Goal: Task Accomplishment & Management: Complete application form

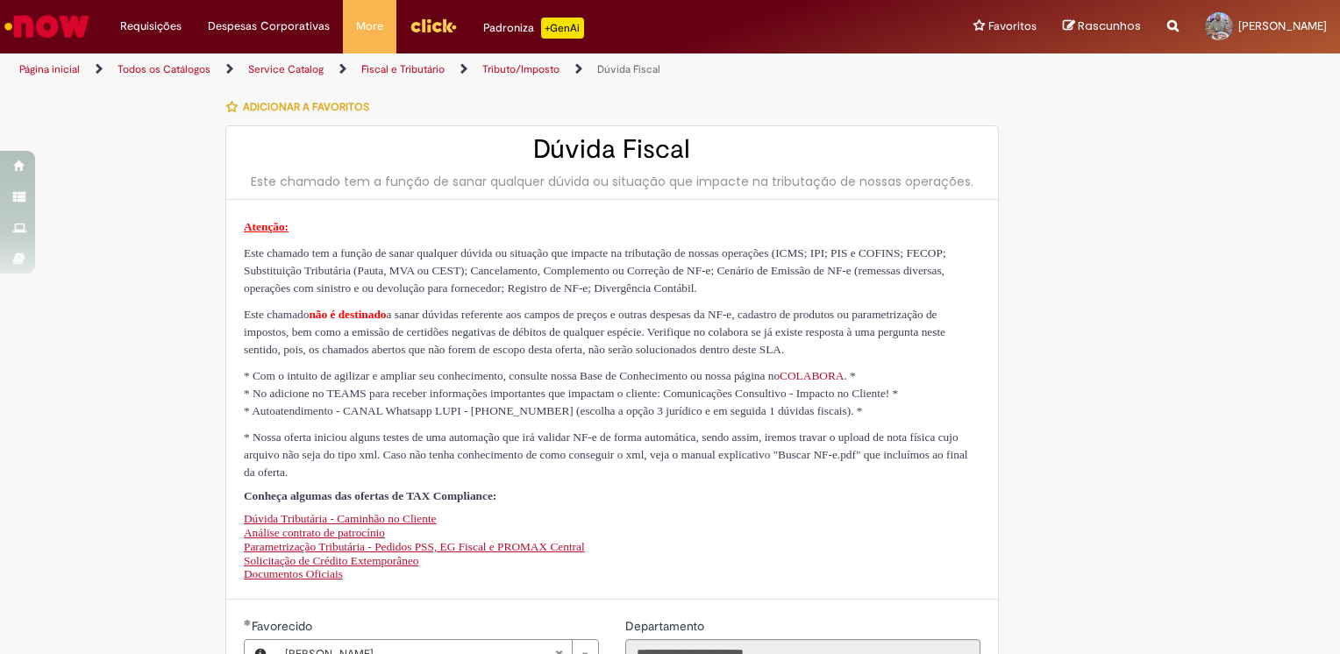
select select "**********"
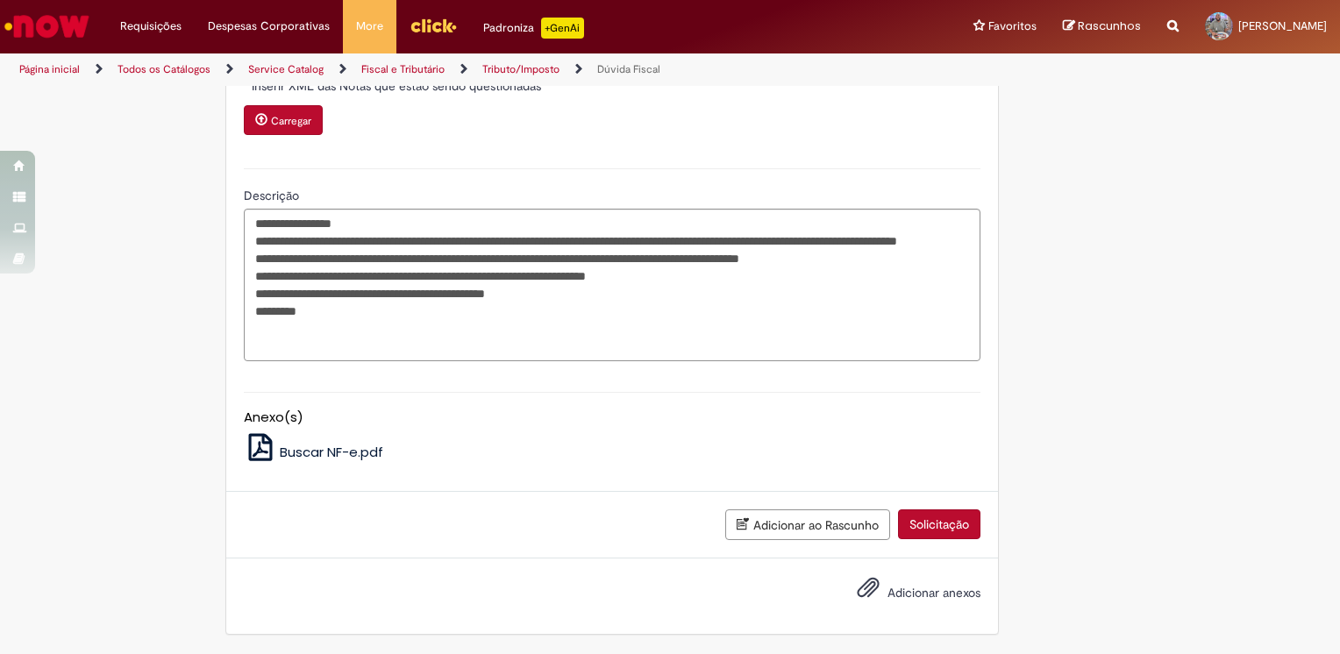
drag, startPoint x: 358, startPoint y: 453, endPoint x: 372, endPoint y: 446, distance: 15.7
click at [358, 453] on span "Buscar NF-e.pdf" at bounding box center [331, 452] width 103 height 18
click at [900, 595] on span "Adicionar anexos" at bounding box center [933, 593] width 93 height 16
click at [0, 0] on input "Adicionar anexos" at bounding box center [0, 0] width 0 height 0
click at [758, 523] on button "Adicionar ao Rascunho" at bounding box center [807, 525] width 165 height 31
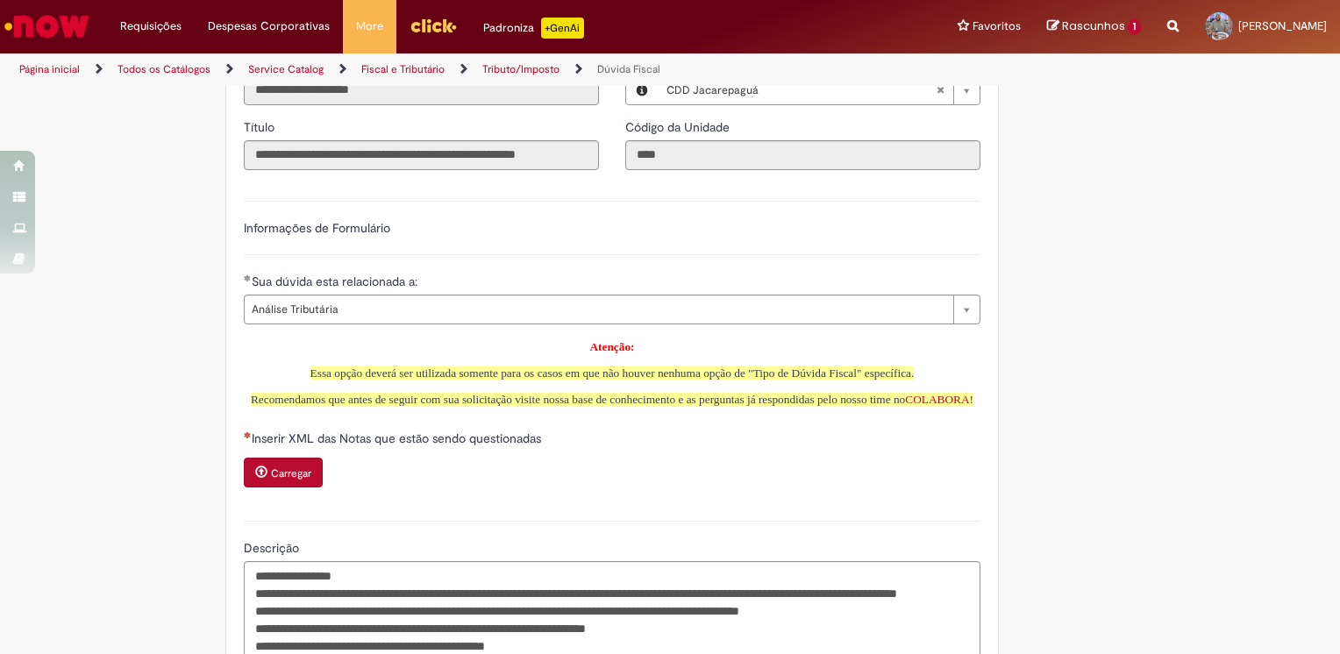
scroll to position [1210, 0]
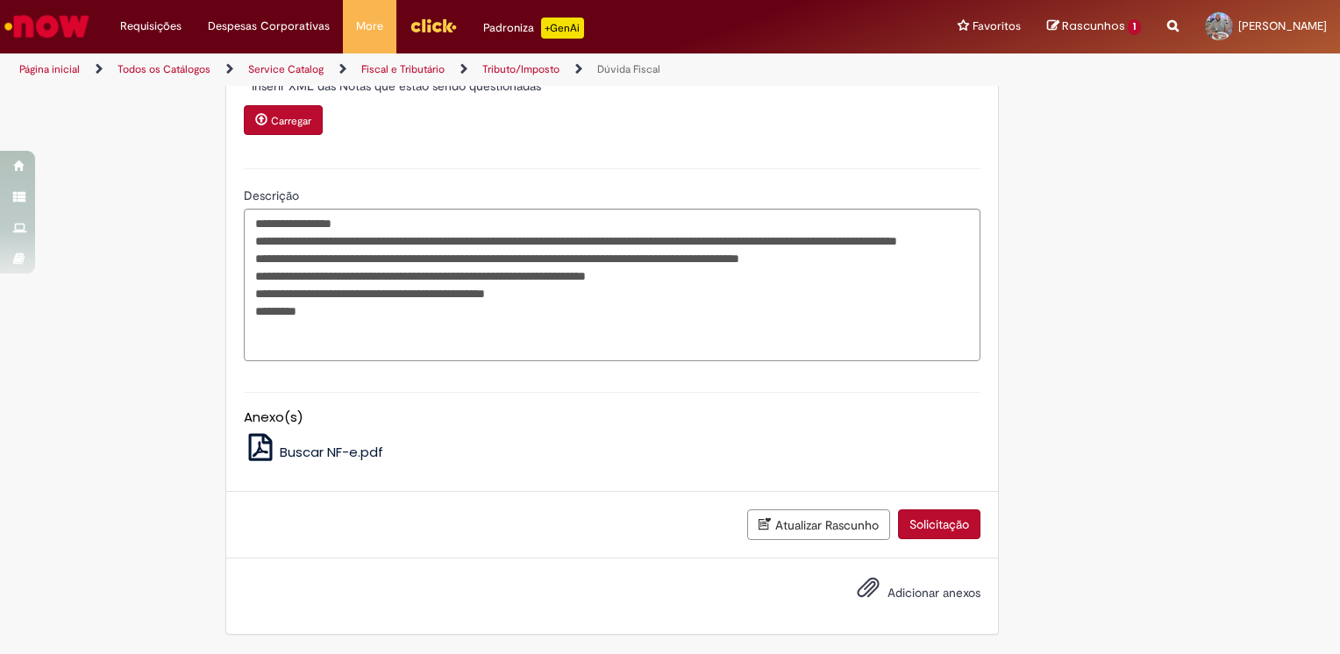
click at [887, 595] on span "Adicionar anexos" at bounding box center [933, 593] width 93 height 16
click at [0, 0] on input "Adicionar anexos" at bounding box center [0, 0] width 0 height 0
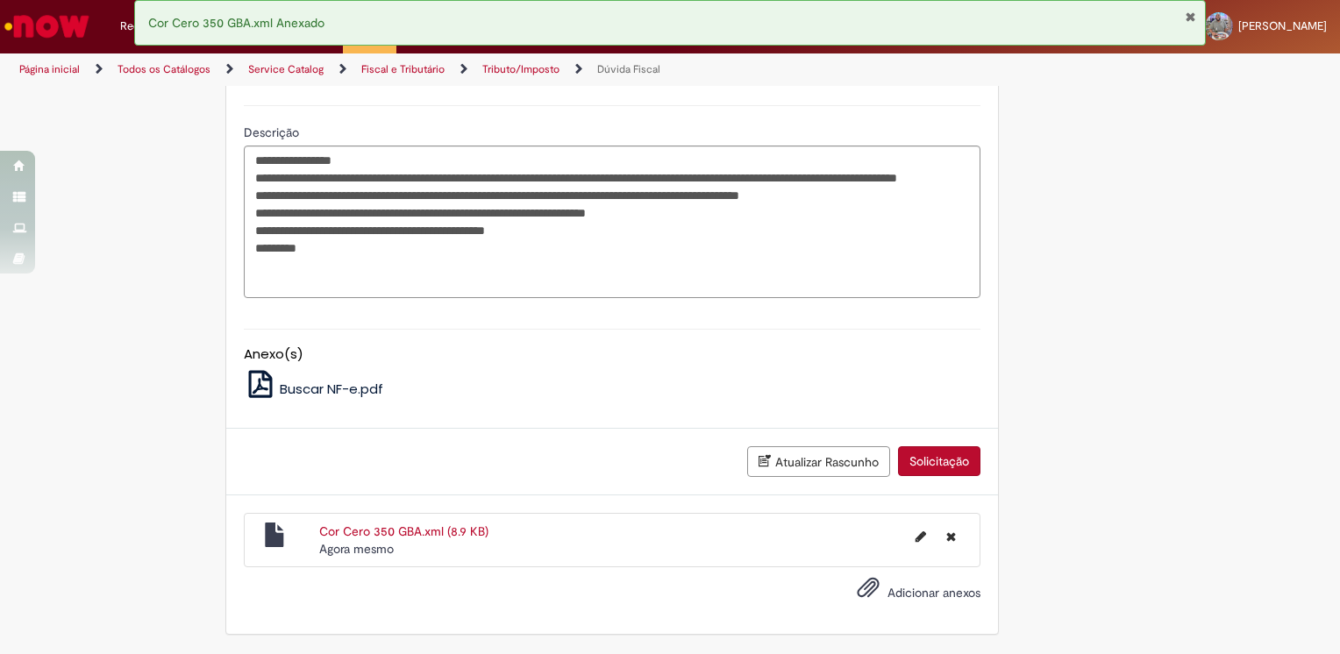
scroll to position [1272, 0]
click at [960, 458] on button "Solicitação" at bounding box center [939, 461] width 82 height 30
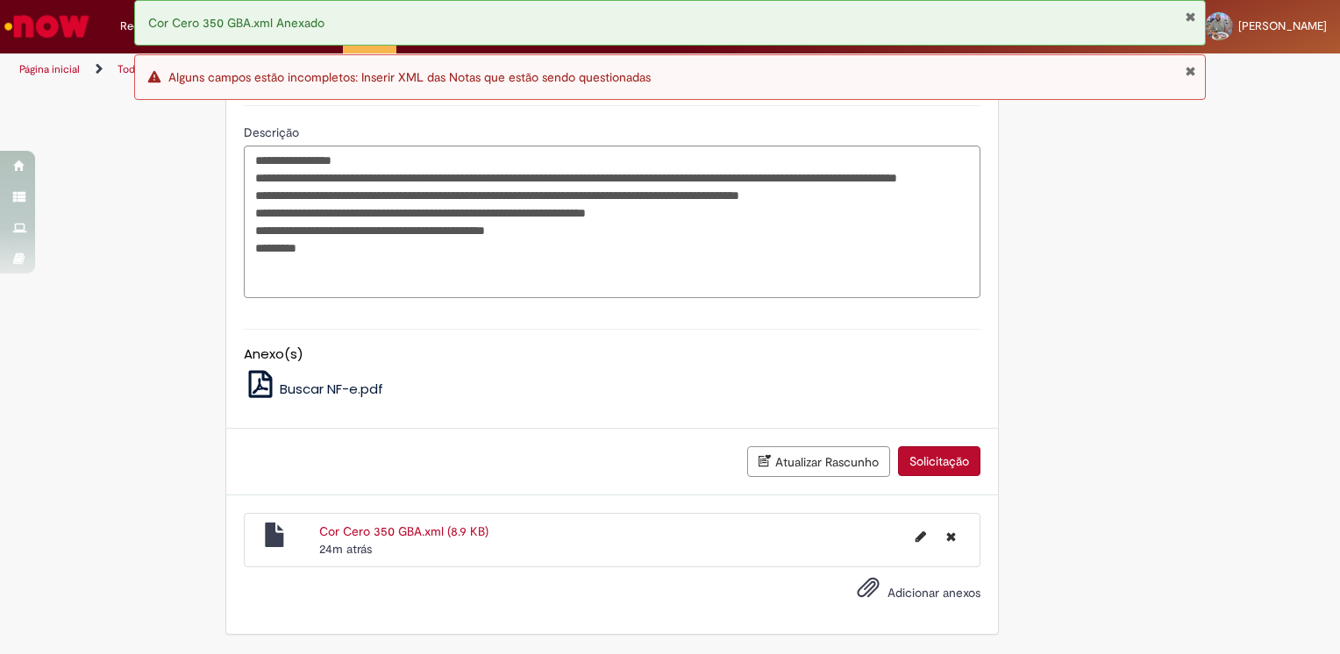
click at [930, 469] on button "Solicitação" at bounding box center [939, 461] width 82 height 30
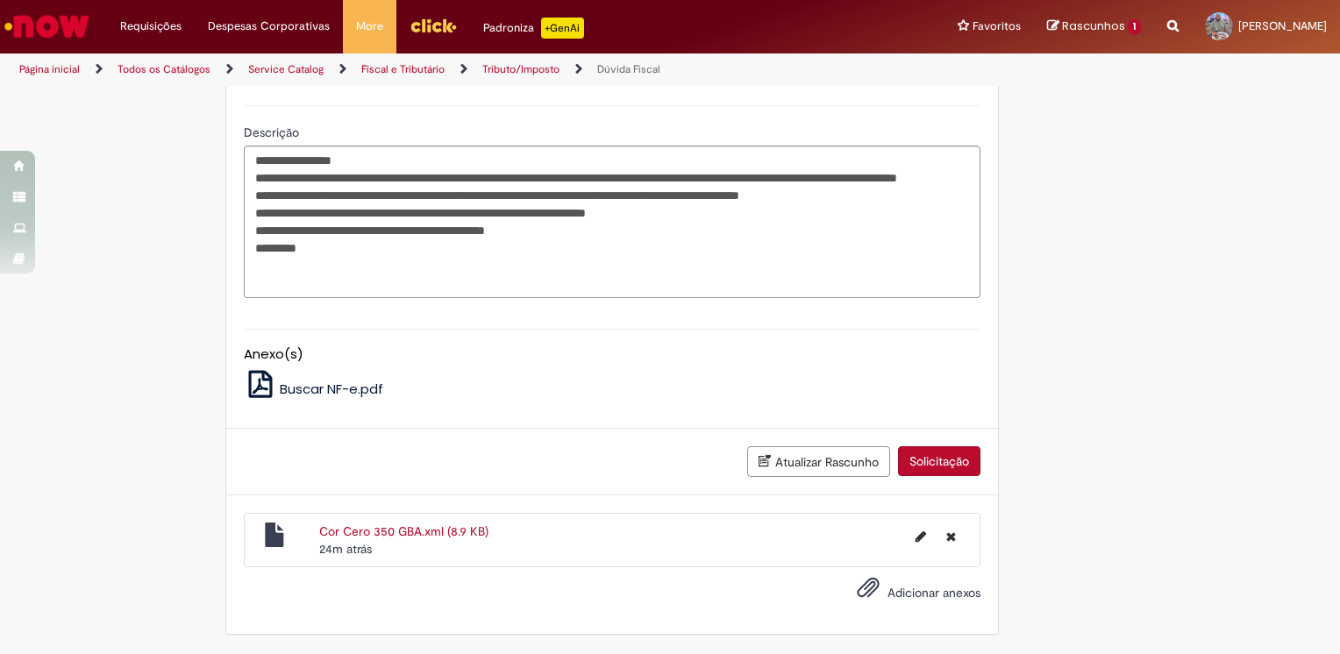
scroll to position [1272, 0]
click at [937, 461] on button "Solicitação" at bounding box center [939, 461] width 82 height 30
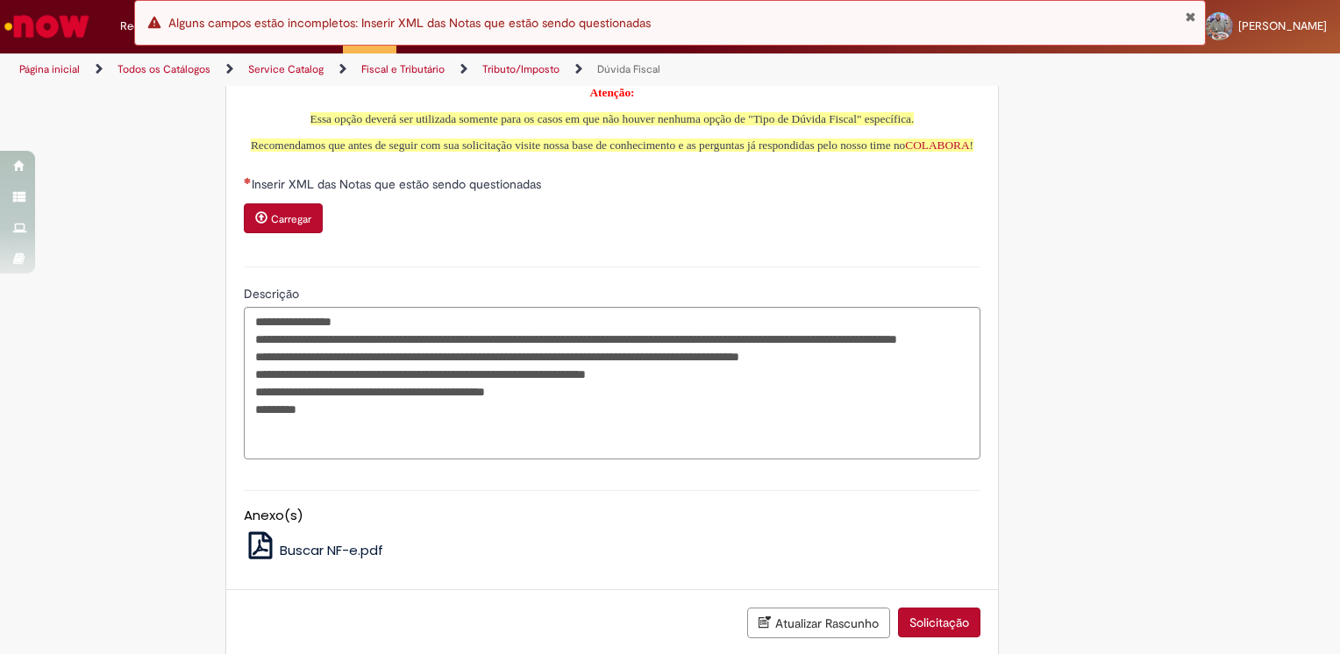
scroll to position [1009, 0]
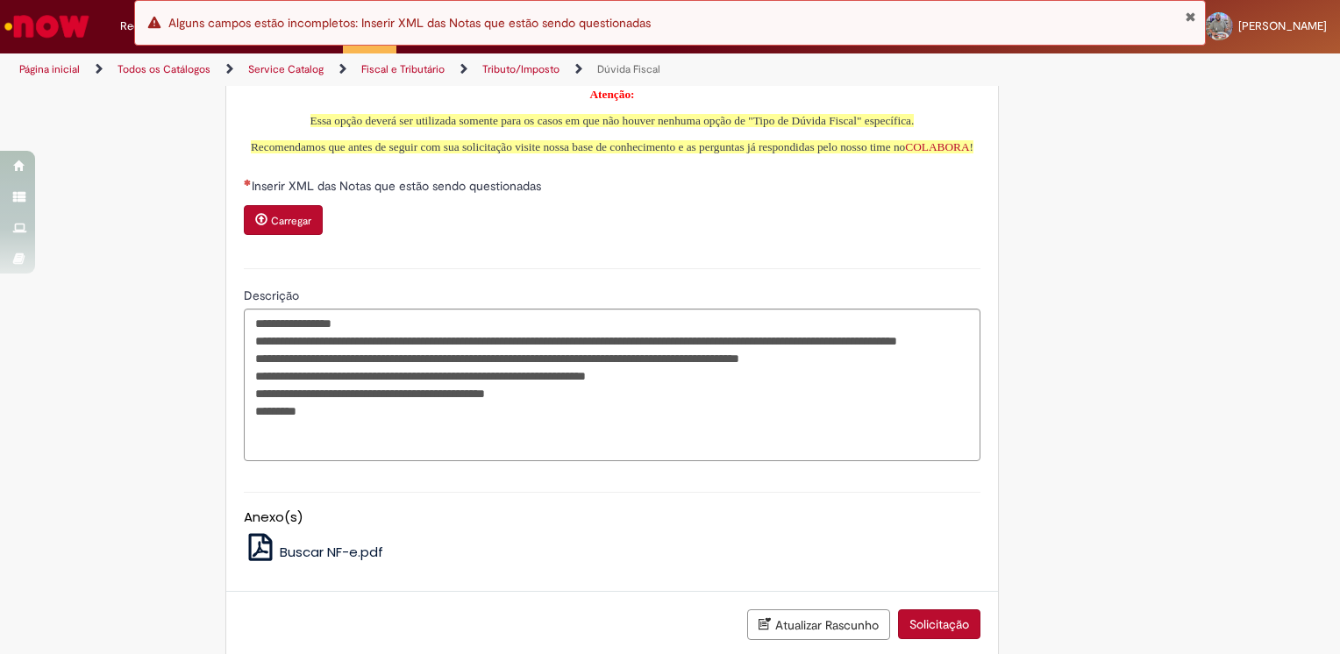
click at [288, 235] on button "Carregar" at bounding box center [283, 220] width 79 height 30
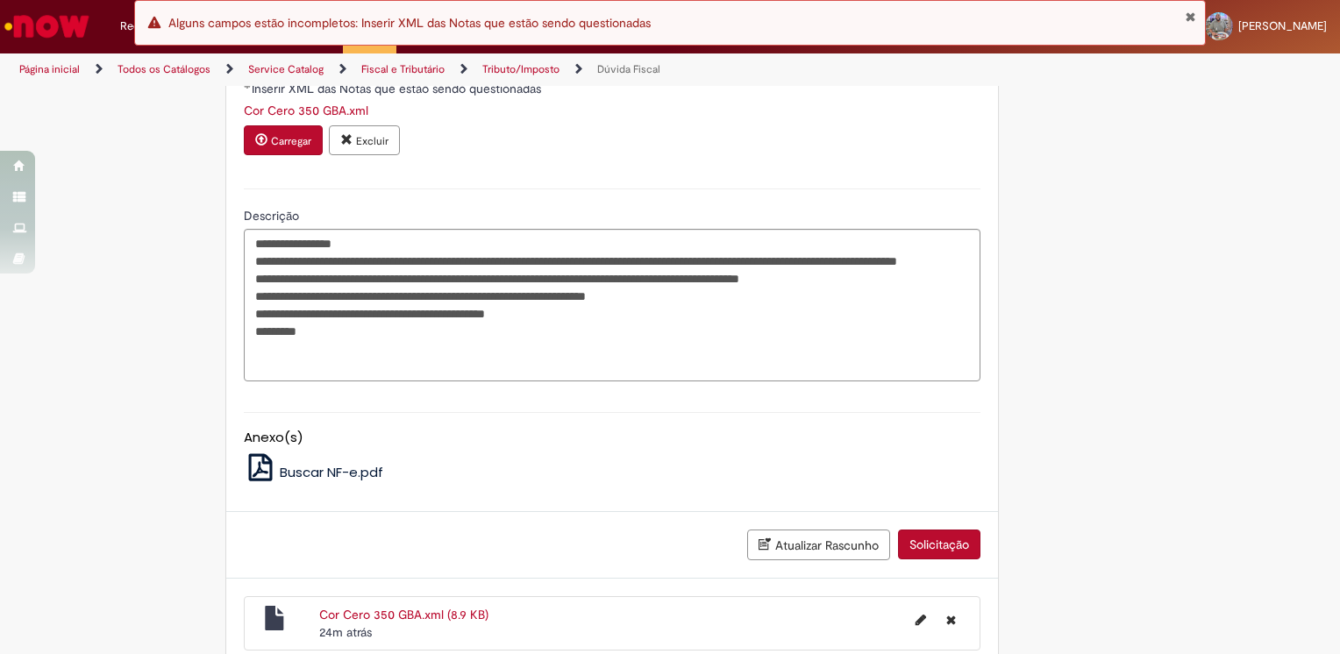
scroll to position [1290, 0]
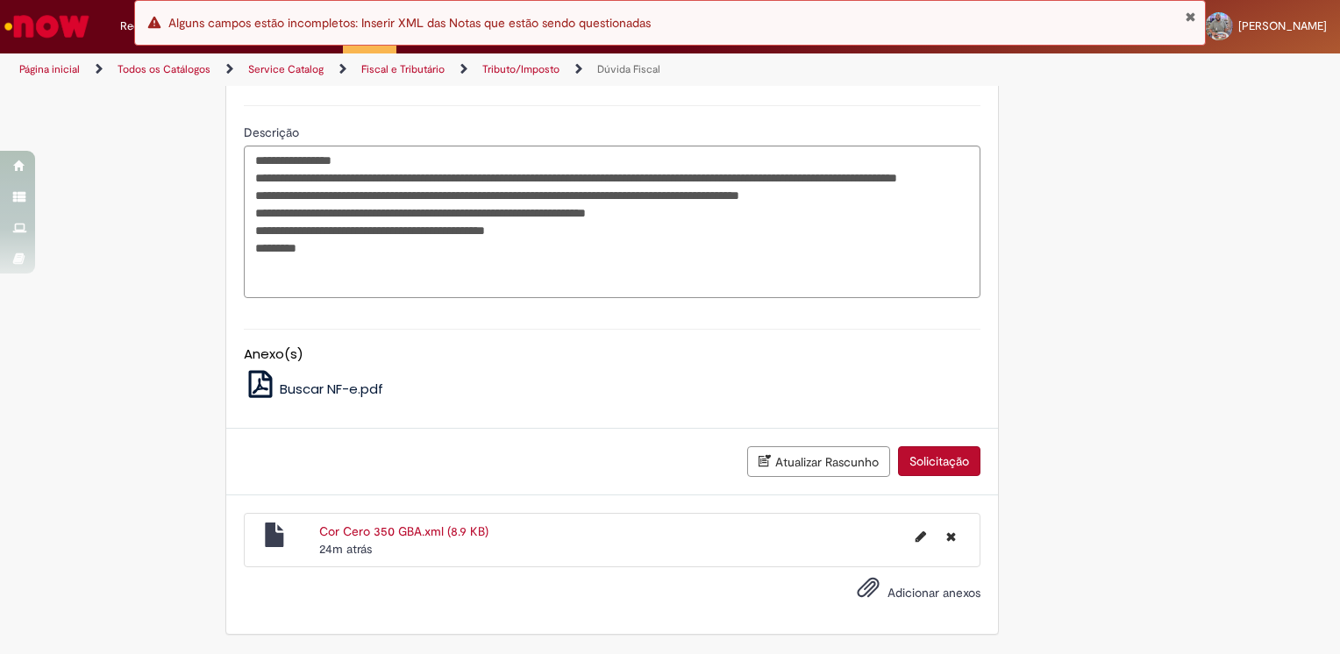
click at [930, 444] on div "Atualizar Rascunho Solicitação" at bounding box center [612, 462] width 772 height 67
click at [938, 455] on button "Solicitação" at bounding box center [939, 461] width 82 height 30
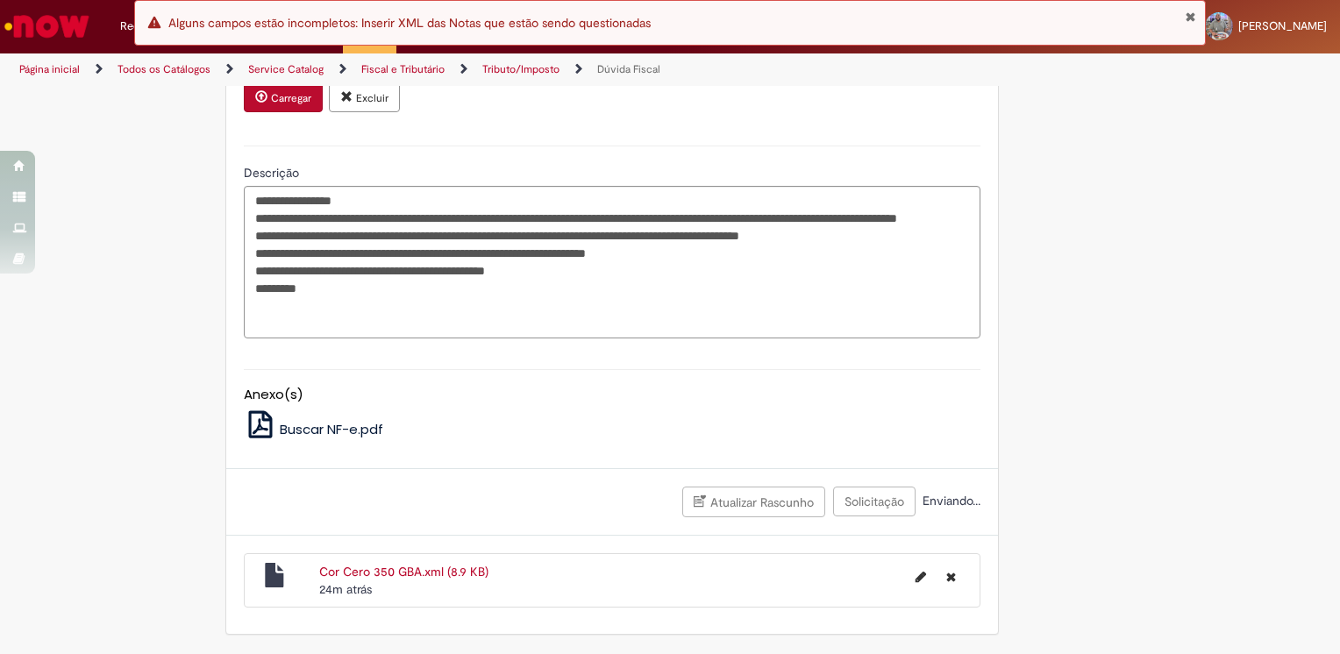
scroll to position [1250, 0]
